Goal: Task Accomplishment & Management: Manage account settings

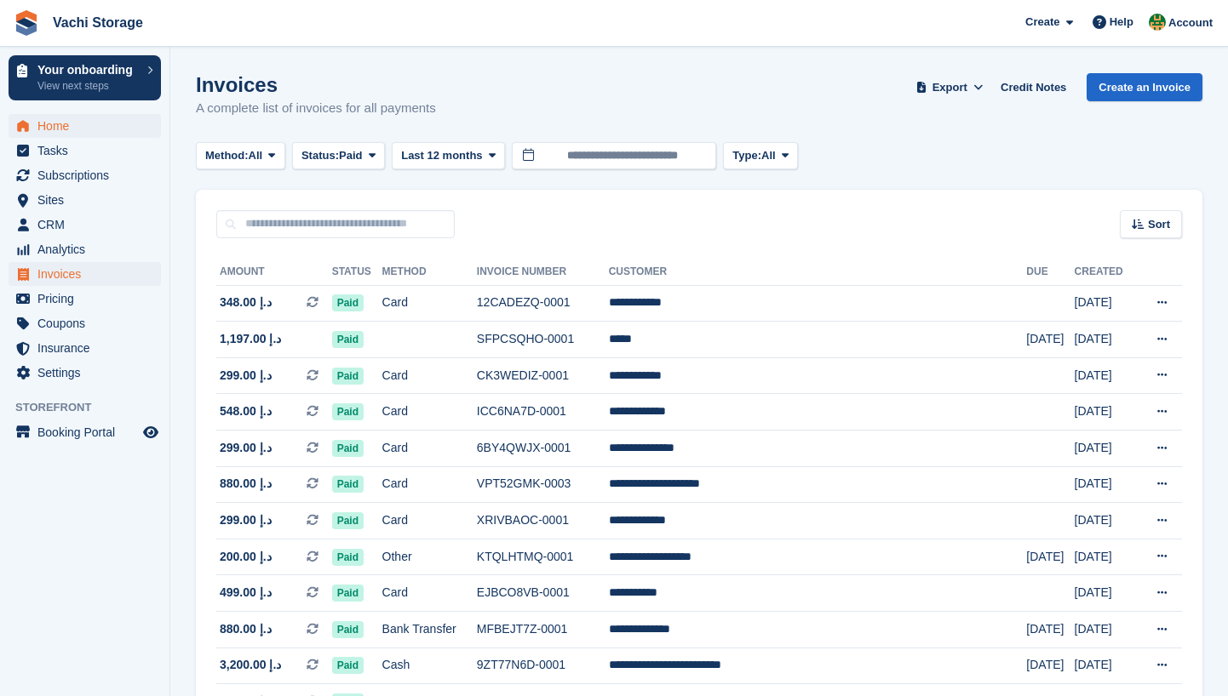
click at [104, 119] on span "Home" at bounding box center [88, 126] width 102 height 24
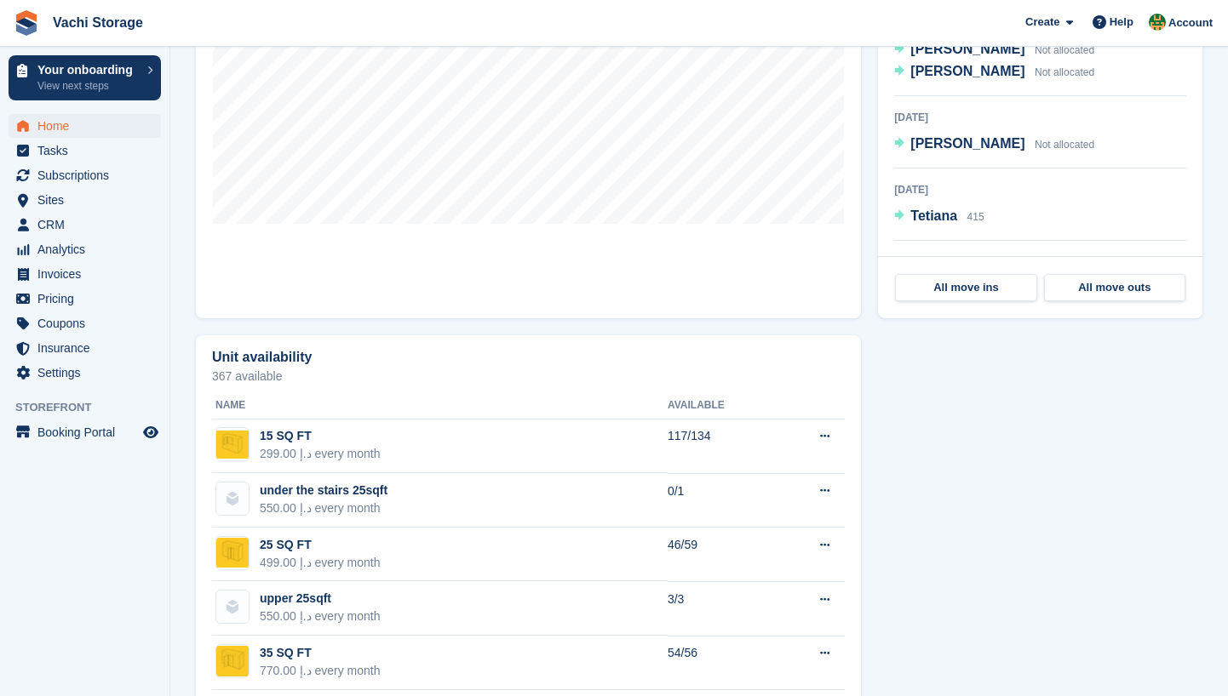
scroll to position [970, 0]
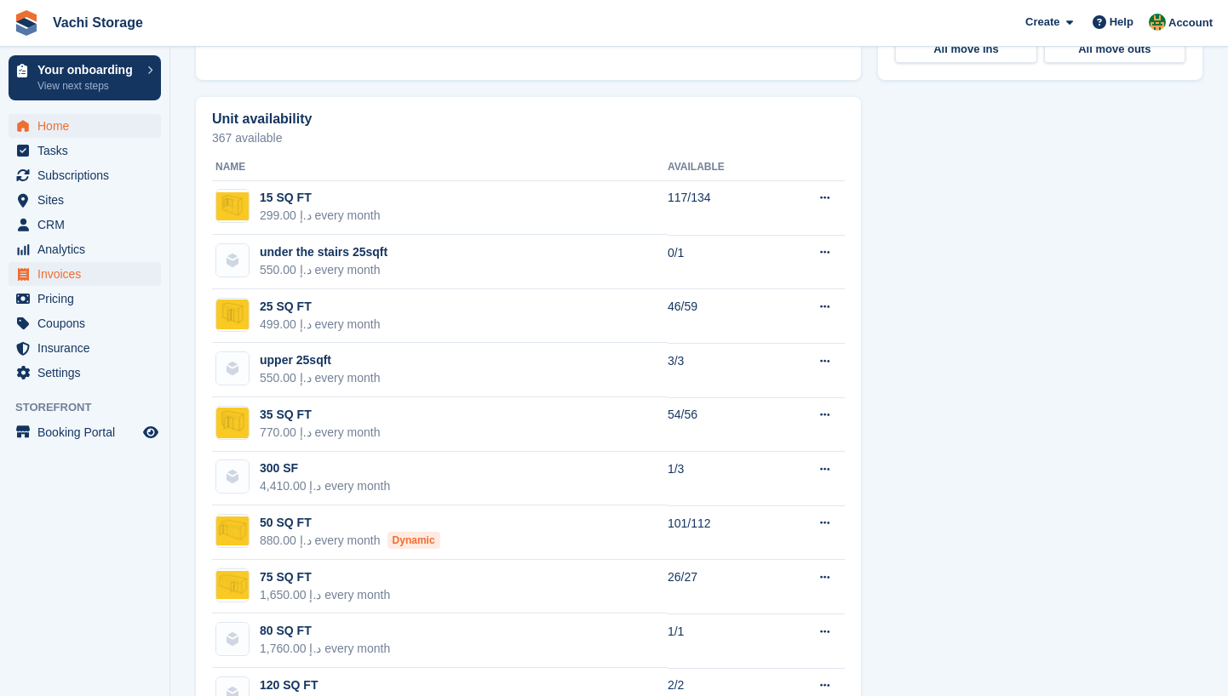
click at [102, 269] on span "Invoices" at bounding box center [88, 274] width 102 height 24
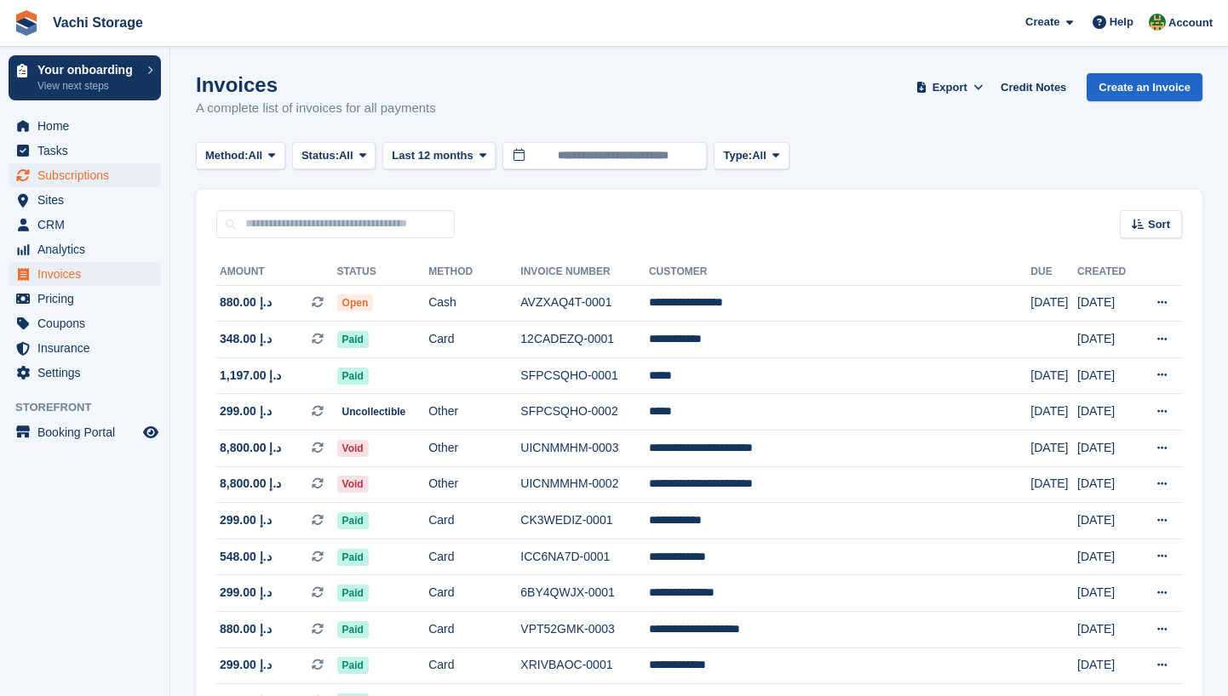
click at [107, 174] on span "Subscriptions" at bounding box center [88, 175] width 102 height 24
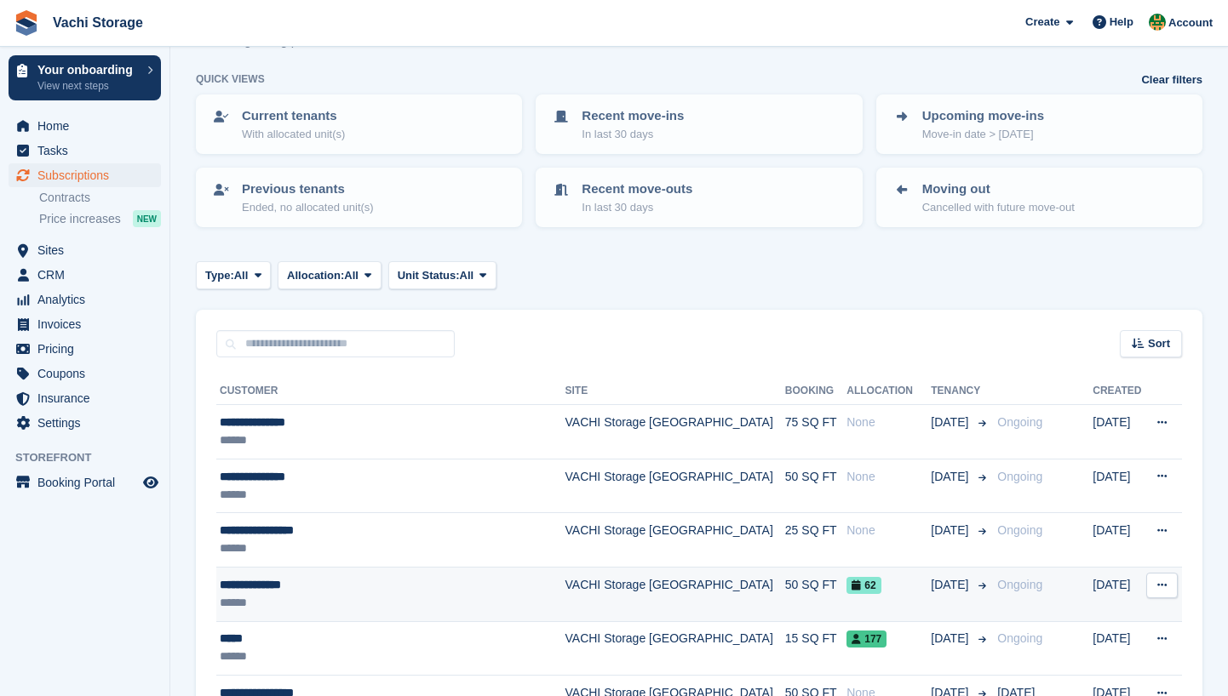
scroll to position [69, 0]
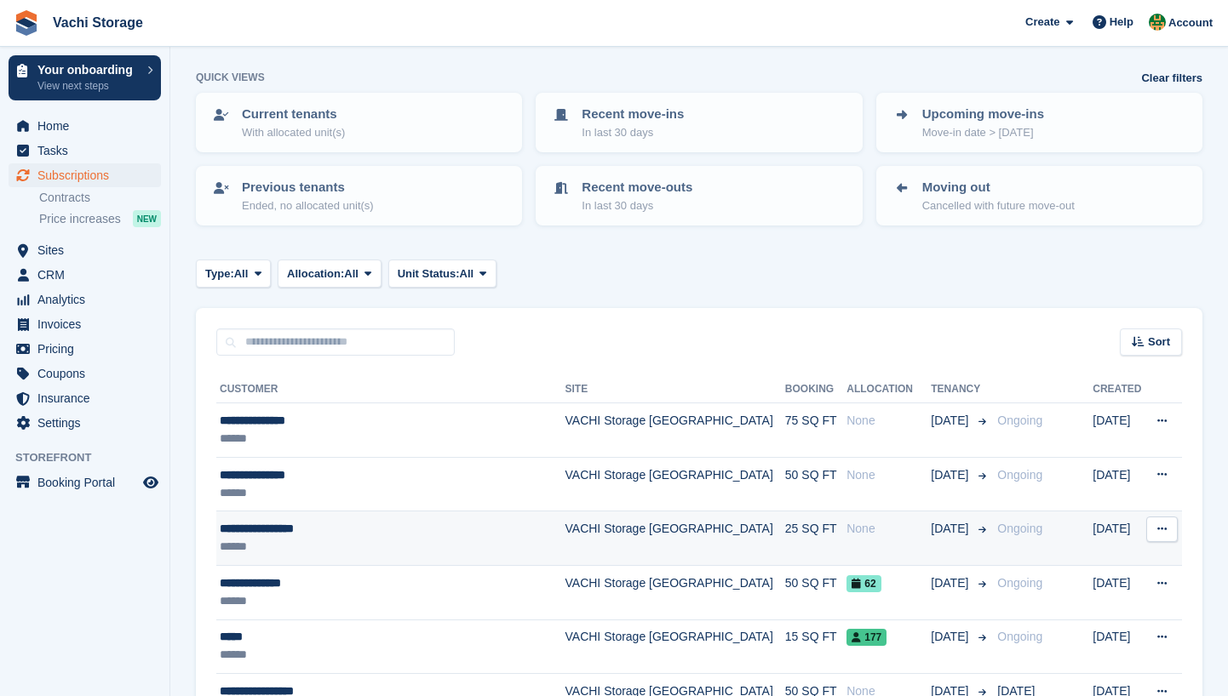
click at [352, 538] on div "******" at bounding box center [383, 547] width 326 height 18
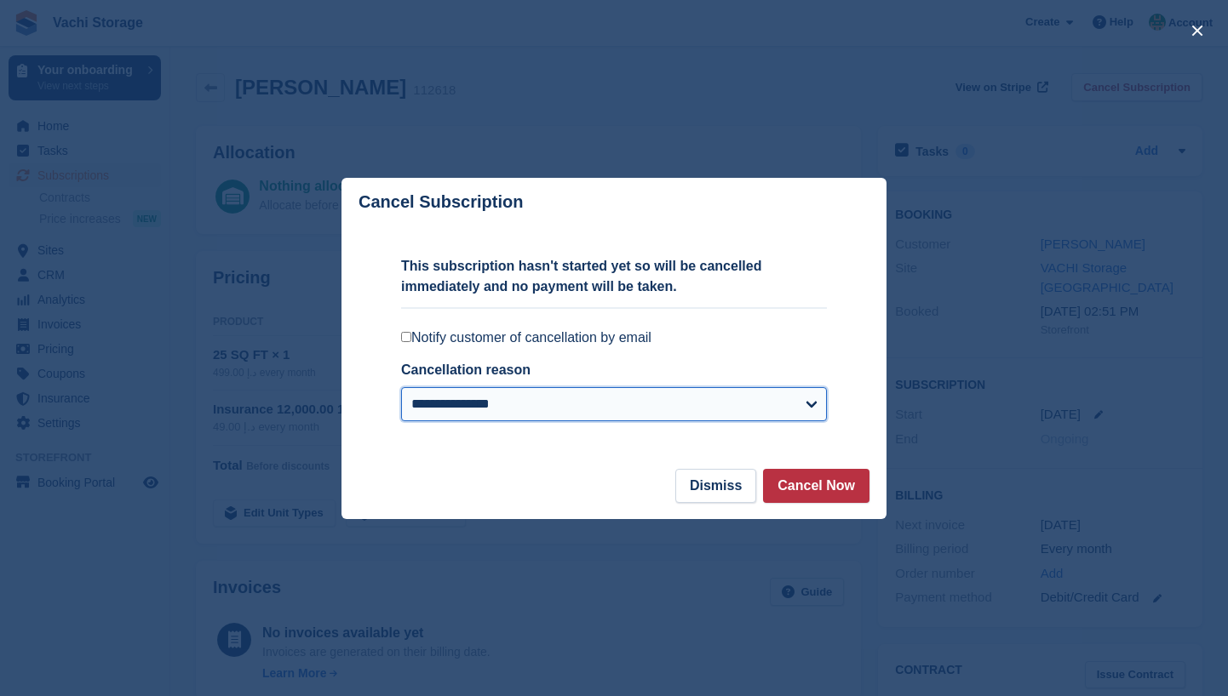
select select "*******"
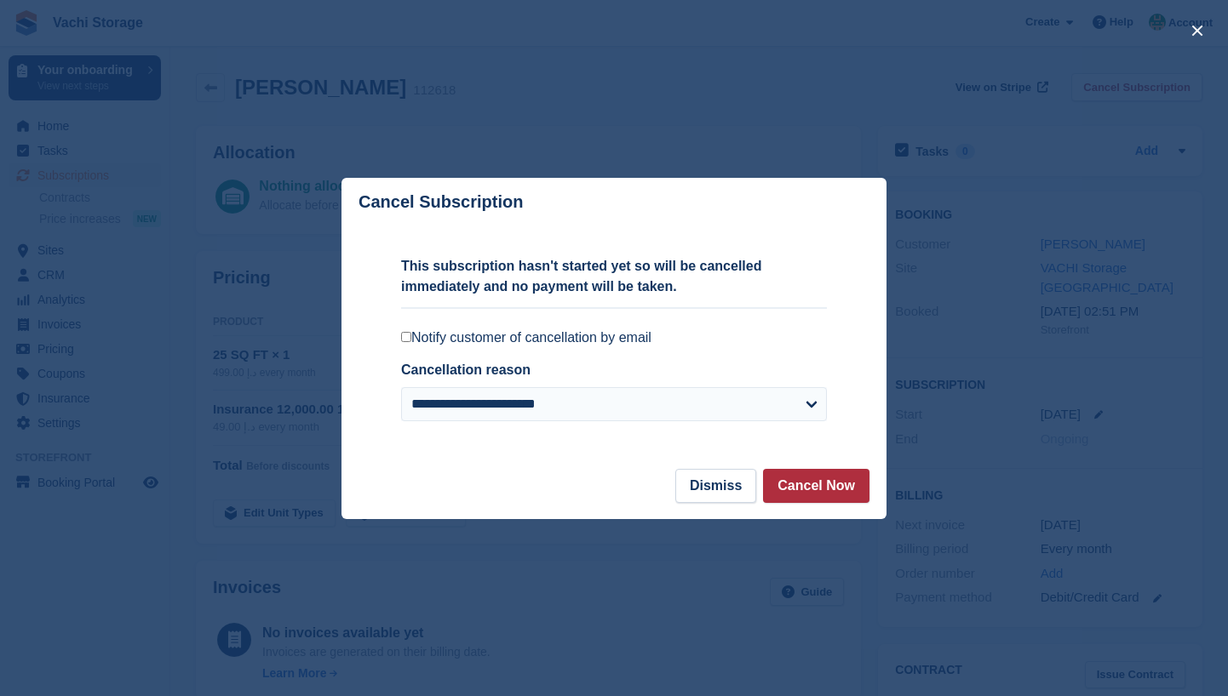
click at [809, 494] on button "Cancel Now" at bounding box center [816, 486] width 106 height 34
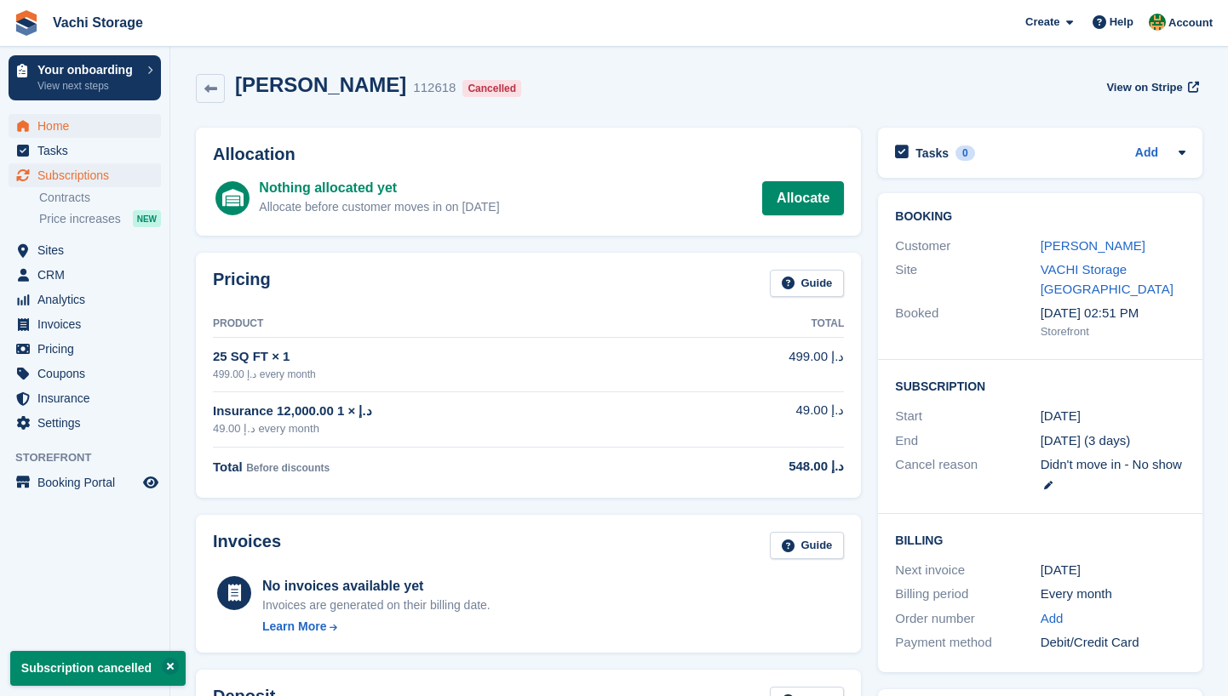
click at [69, 122] on span "Home" at bounding box center [88, 126] width 102 height 24
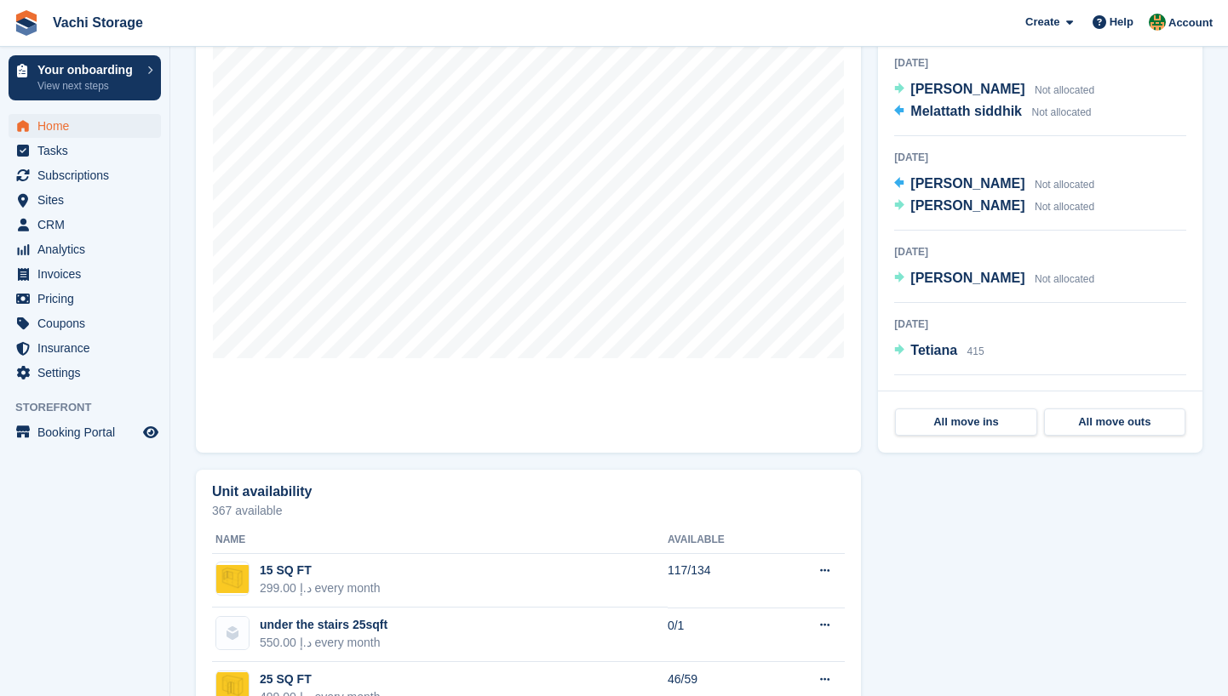
scroll to position [556, 0]
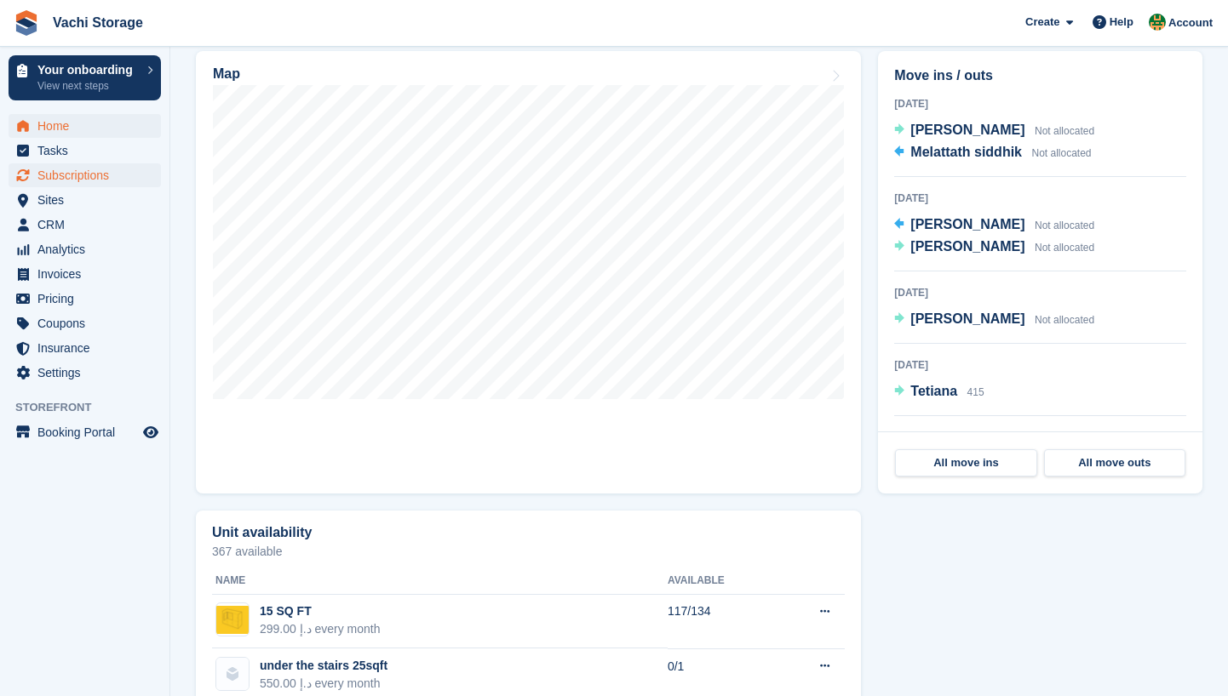
click at [78, 178] on span "Subscriptions" at bounding box center [88, 175] width 102 height 24
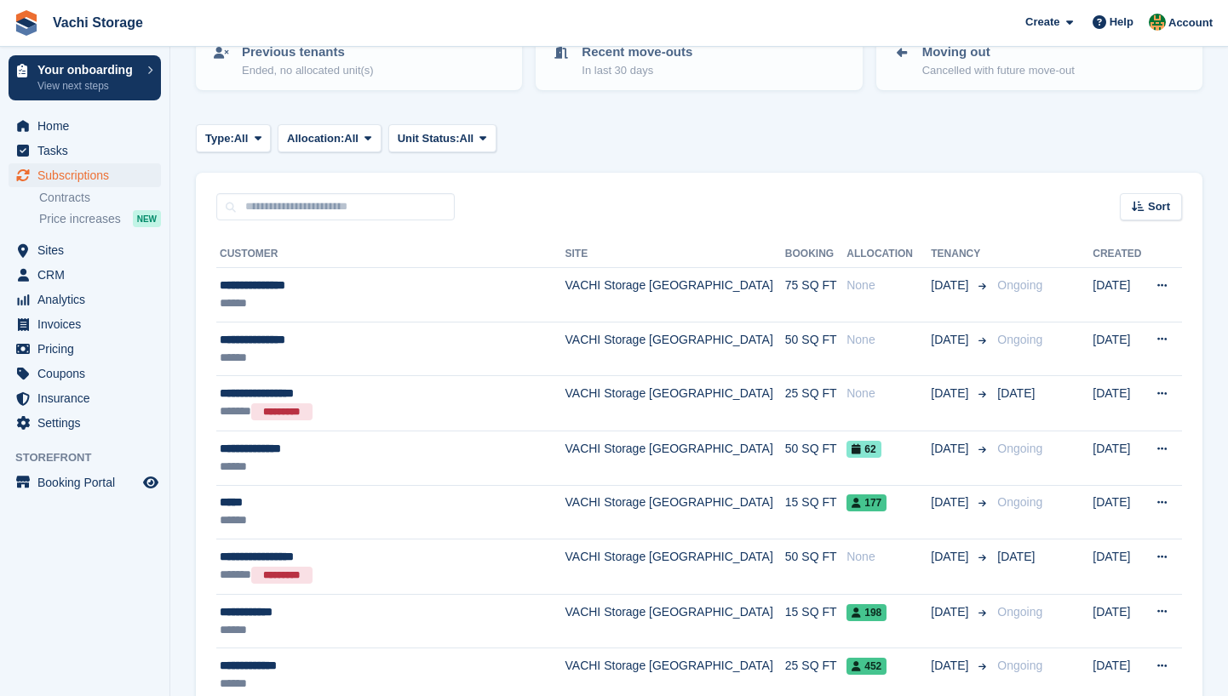
scroll to position [208, 0]
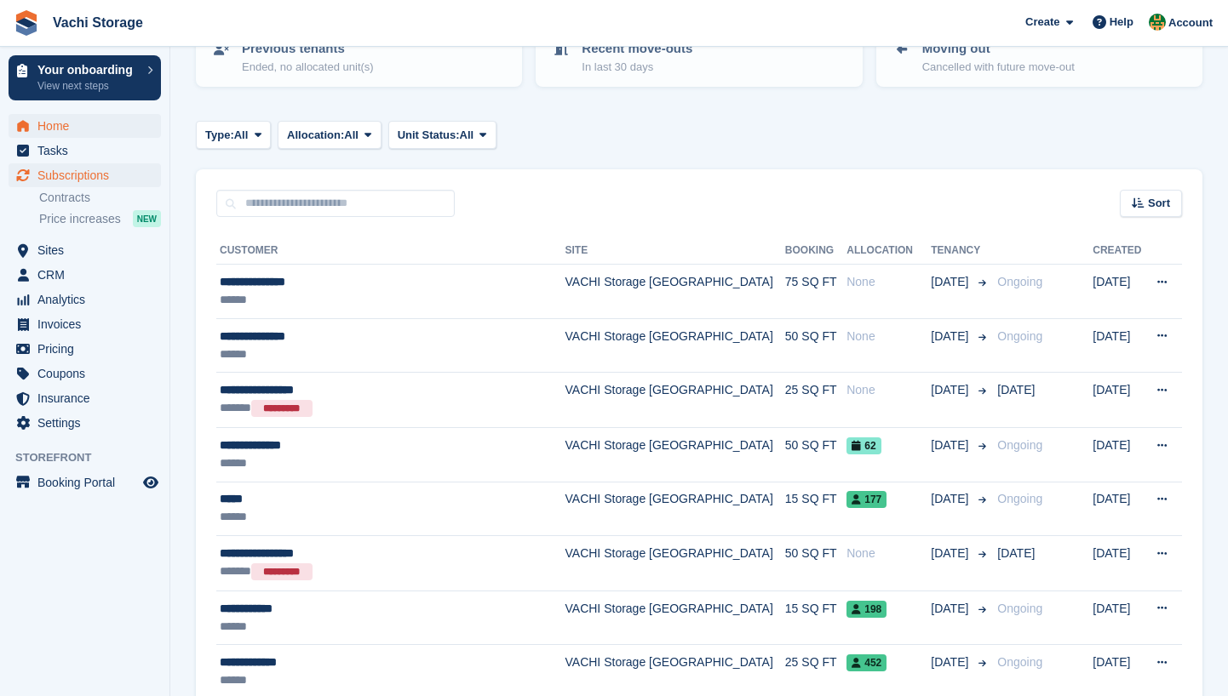
click at [77, 123] on span "Home" at bounding box center [88, 126] width 102 height 24
